Goal: Navigation & Orientation: Find specific page/section

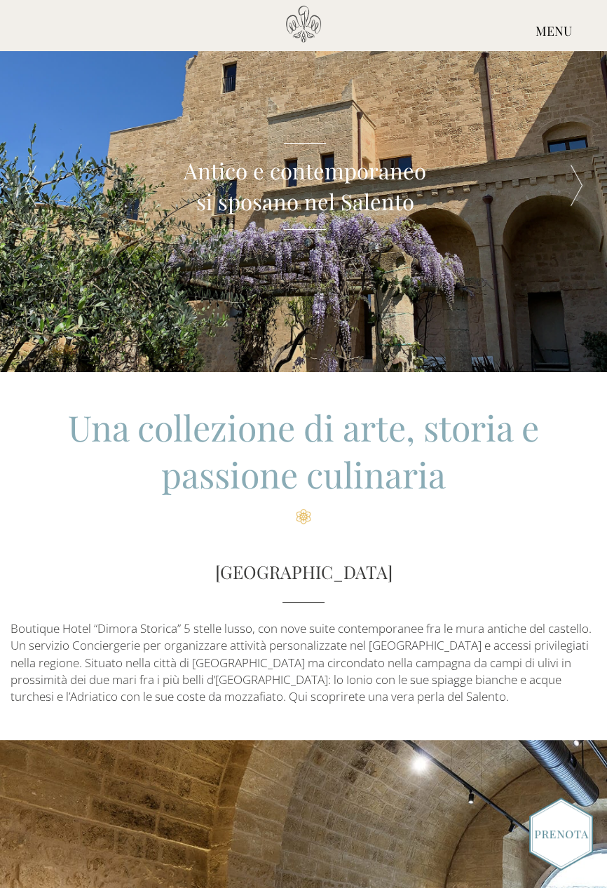
click at [555, 34] on div "MENU" at bounding box center [554, 32] width 107 height 52
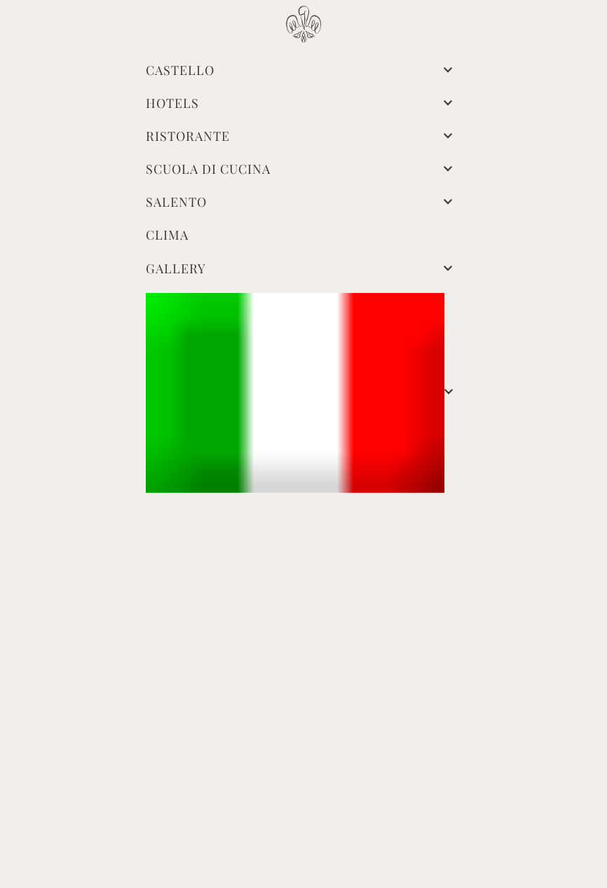
click at [436, 107] on li "Hotels Camere Castello Camere Masseria Esperienze Matrimoni Come arrivare Stampa" at bounding box center [303, 104] width 336 height 33
click at [215, 94] on li "Hotels Camere Castello Camere Masseria Esperienze Matrimoni Come arrivare Stampa" at bounding box center [303, 104] width 336 height 33
click at [206, 273] on link "Gallery" at bounding box center [176, 268] width 60 height 17
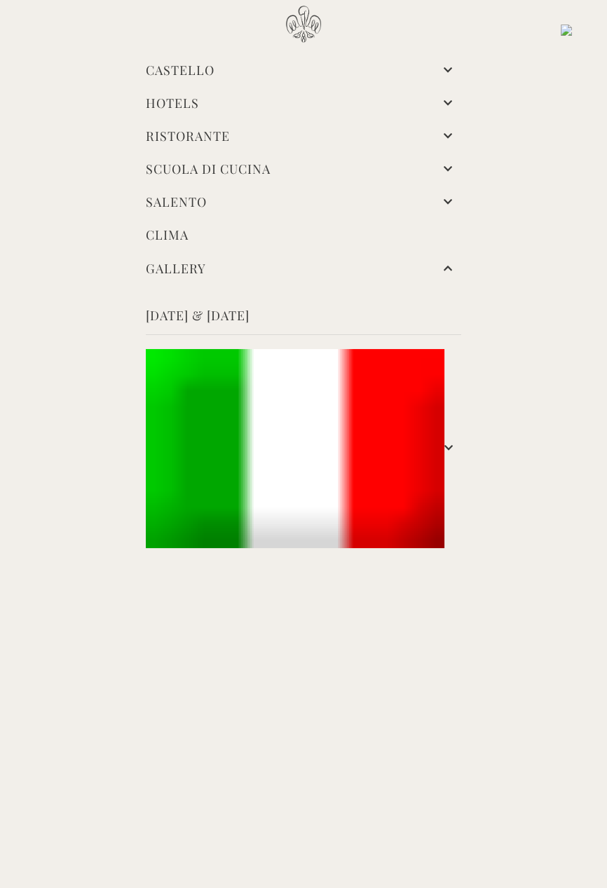
click at [191, 308] on link "[DATE] & [DATE]" at bounding box center [303, 317] width 315 height 20
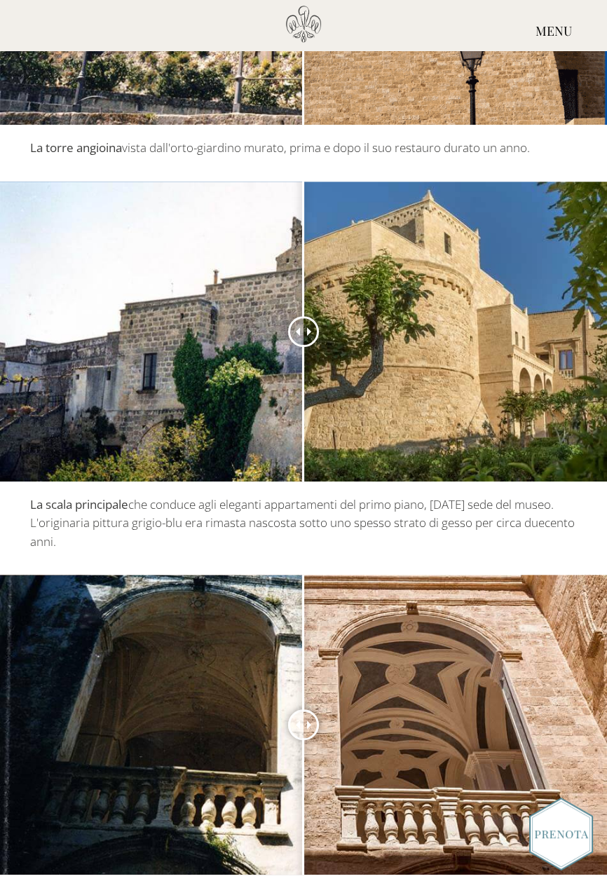
scroll to position [836, 0]
